Goal: Task Accomplishment & Management: Complete application form

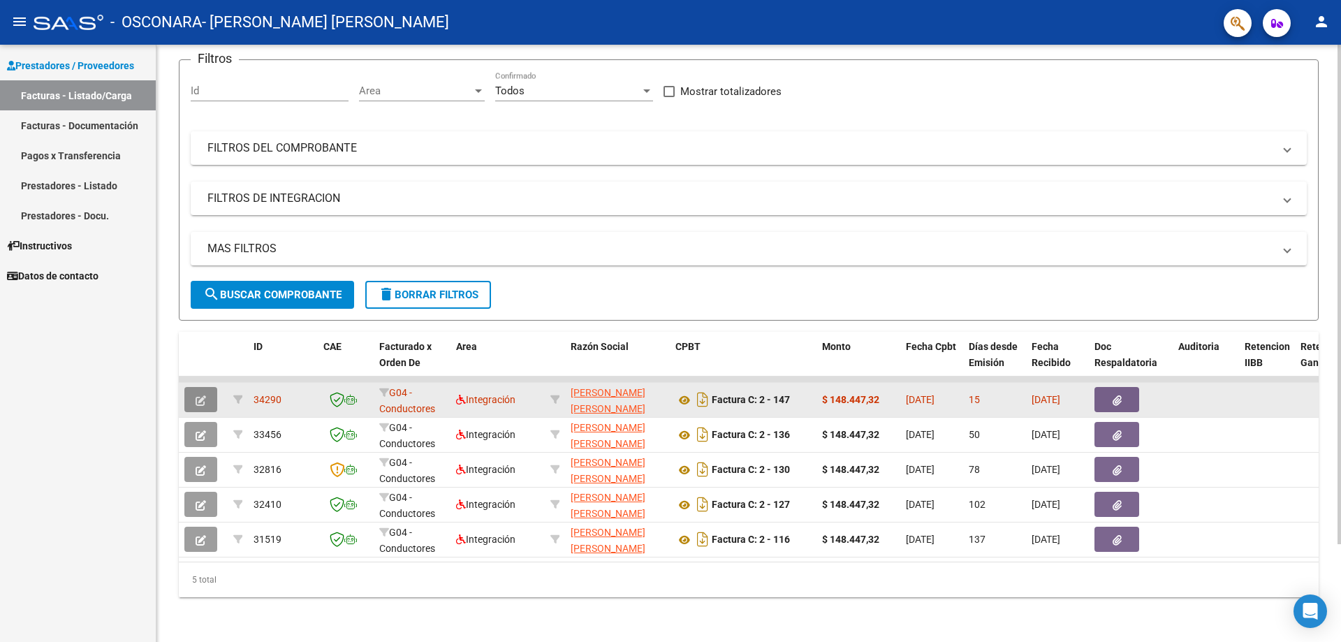
click at [196, 387] on button "button" at bounding box center [200, 399] width 33 height 25
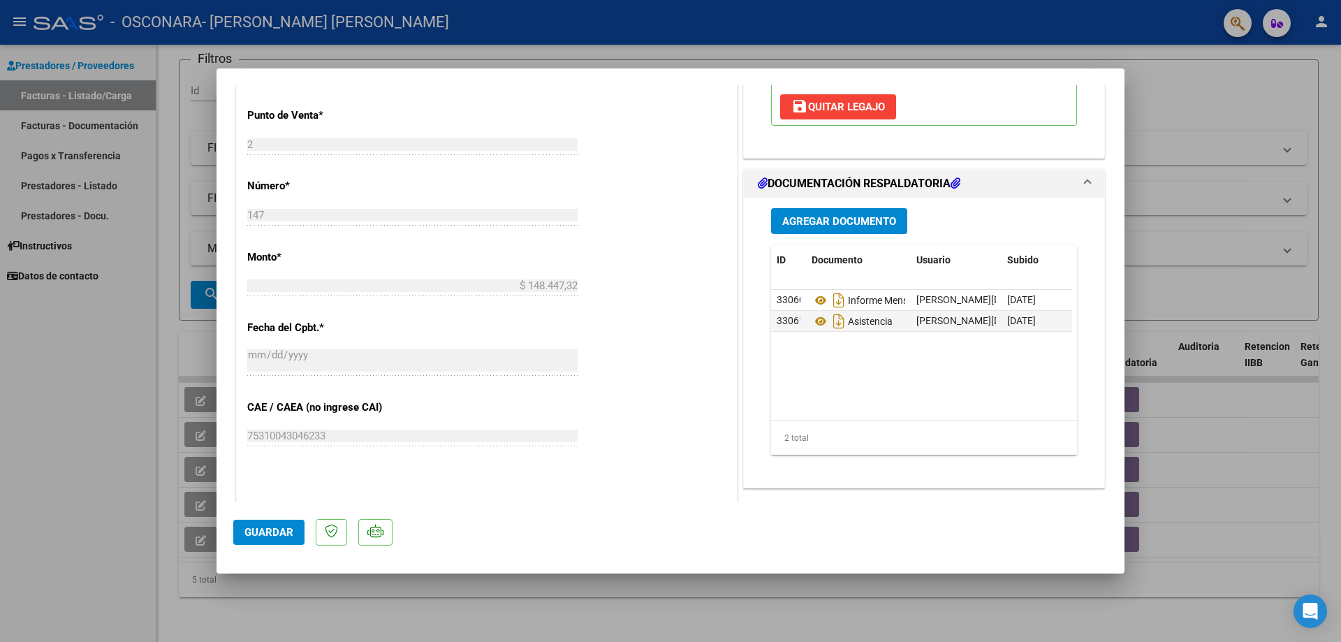
scroll to position [559, 0]
click at [831, 214] on span "Agregar Documento" at bounding box center [839, 220] width 114 height 13
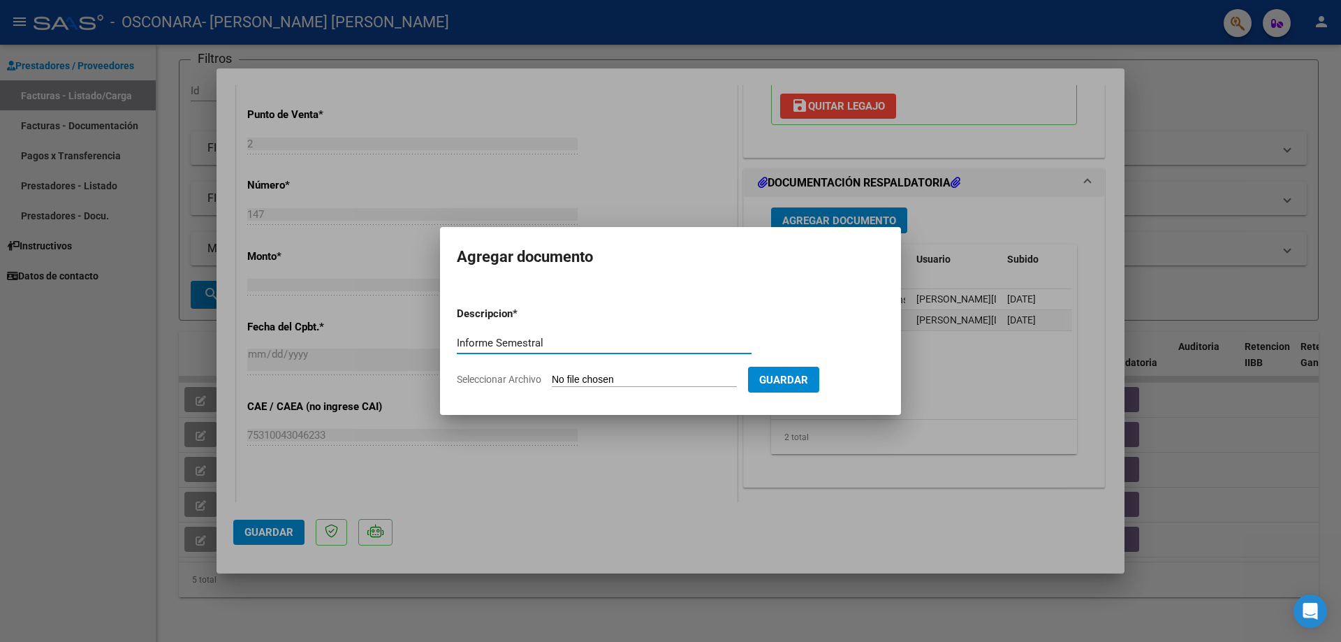
type input "Informe Semestral"
click at [608, 384] on input "Seleccionar Archivo" at bounding box center [644, 380] width 185 height 13
type input "C:\fakepath\Informe semestral [PERSON_NAME] 2025.docx"
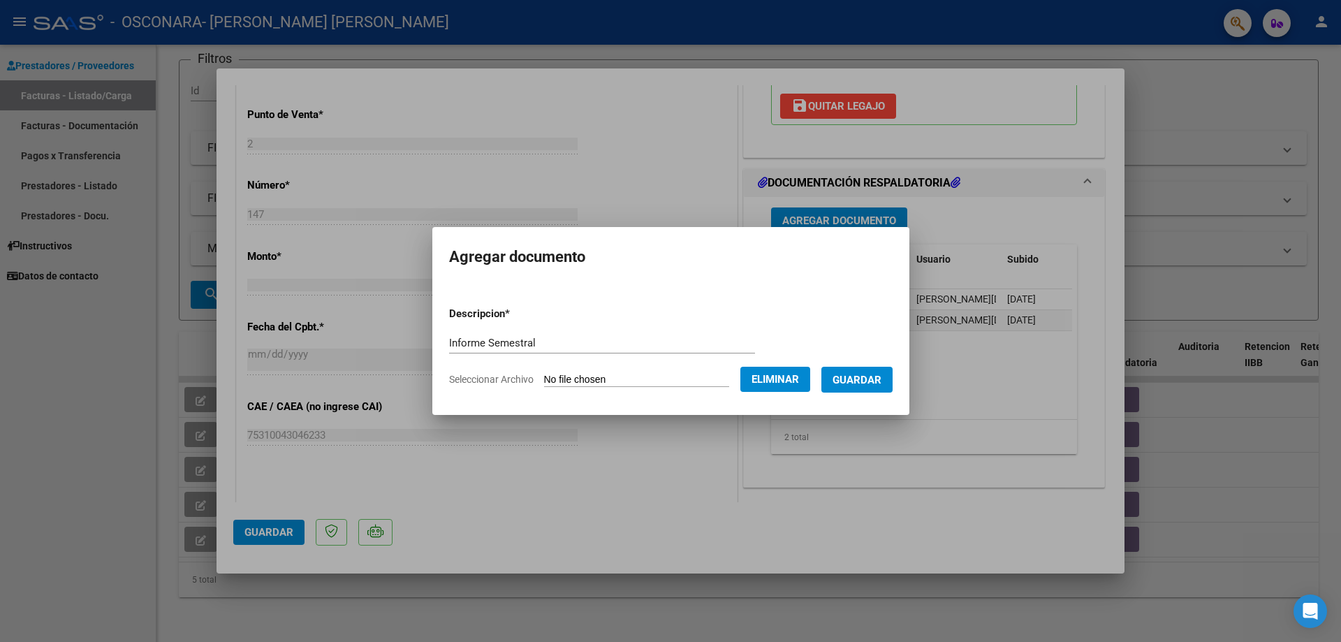
click at [882, 381] on span "Guardar" at bounding box center [857, 380] width 49 height 13
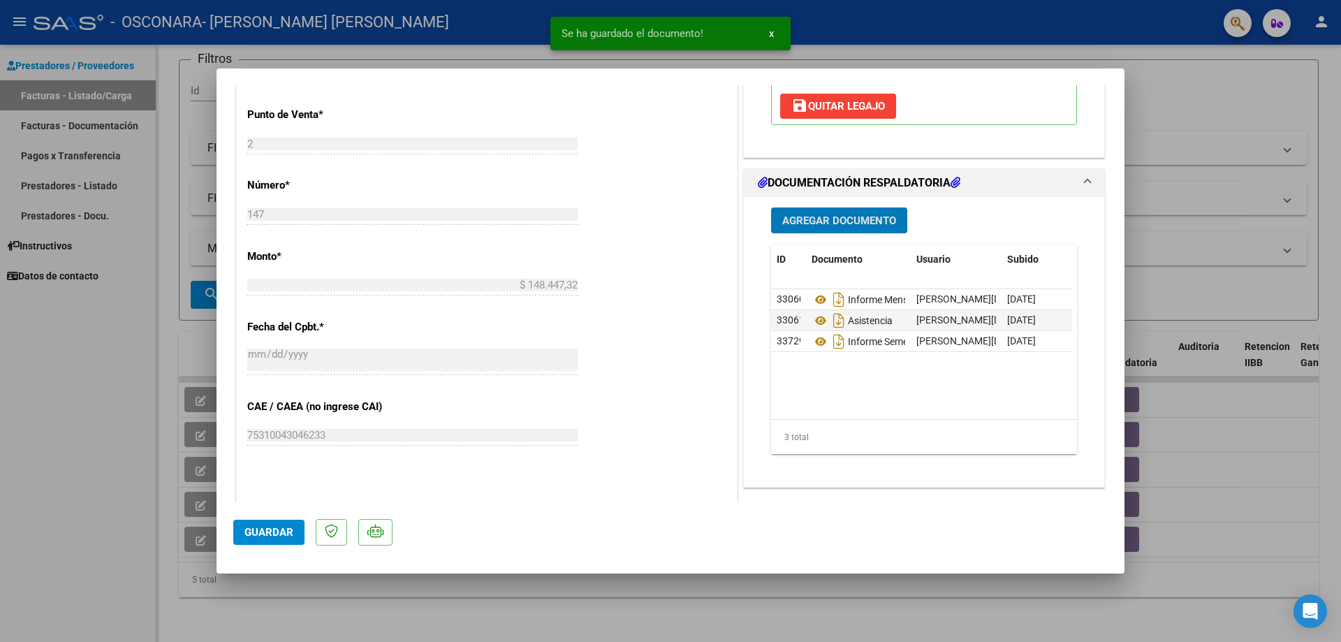
click at [251, 529] on span "Guardar" at bounding box center [269, 532] width 49 height 13
click at [124, 530] on div at bounding box center [670, 321] width 1341 height 642
type input "$ 0,00"
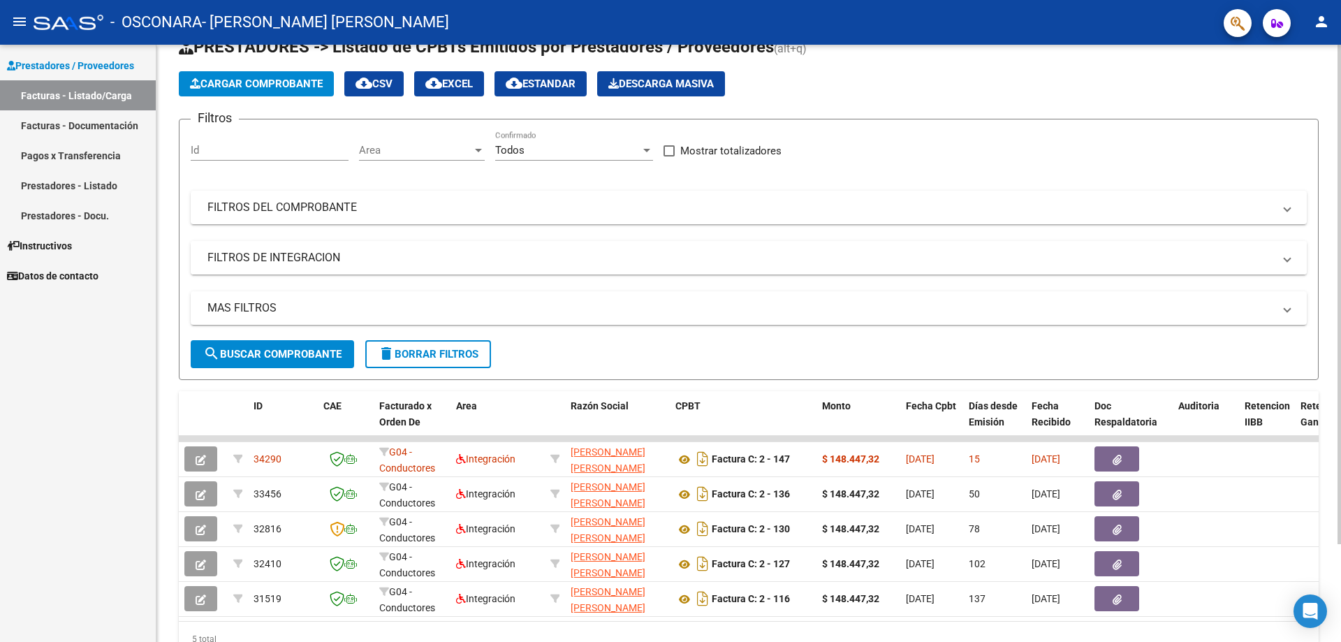
scroll to position [0, 0]
